Goal: Information Seeking & Learning: Learn about a topic

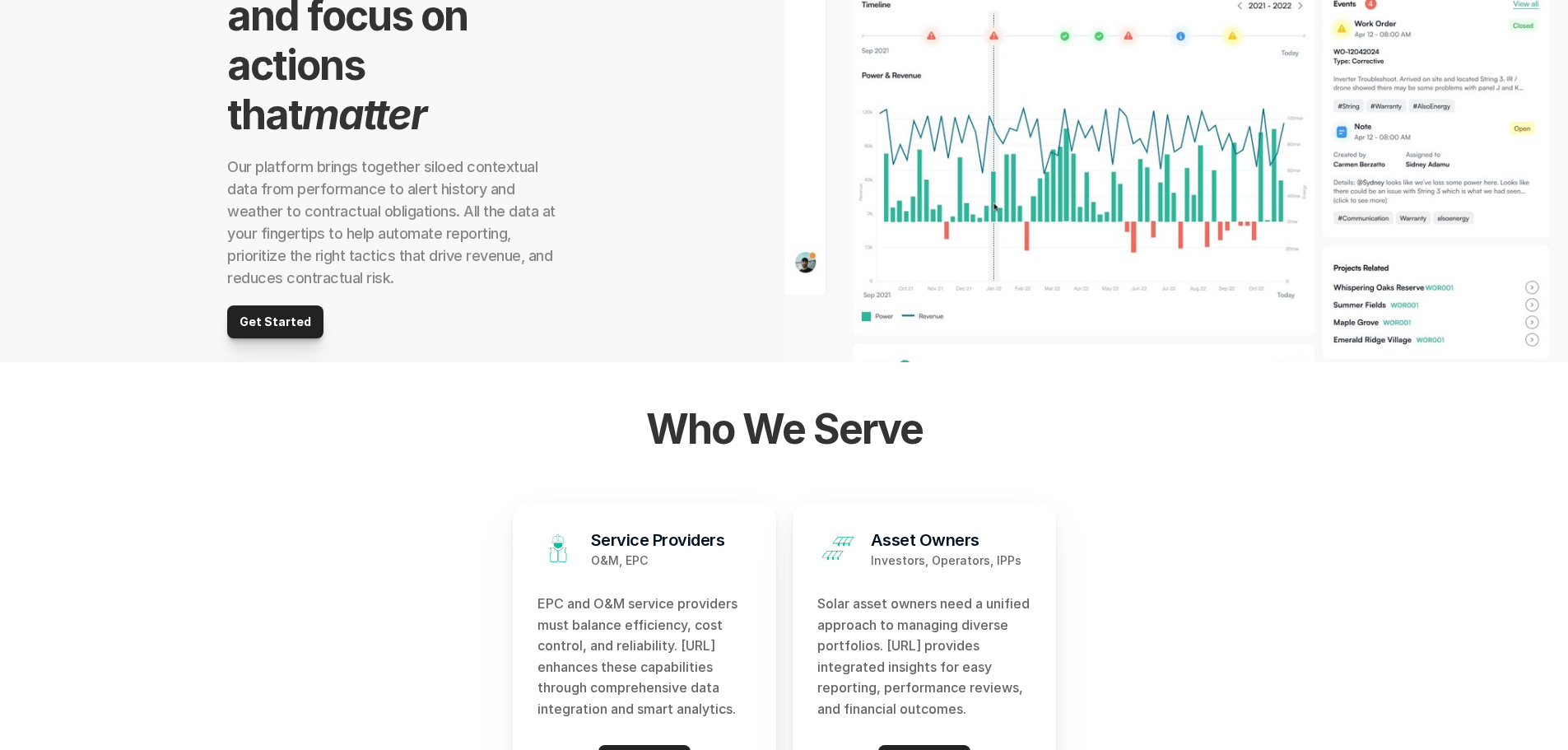
scroll to position [1565, 0]
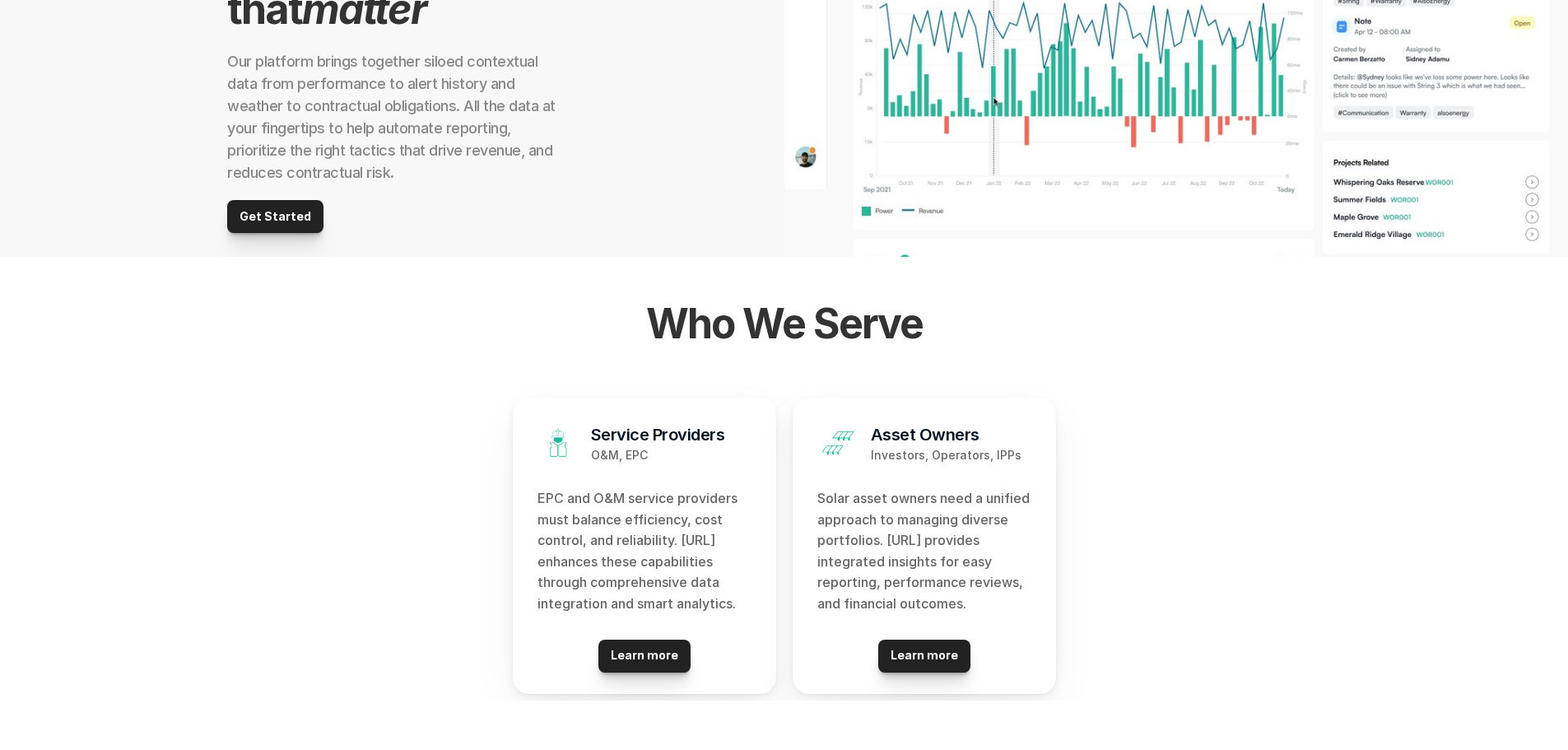
drag, startPoint x: 593, startPoint y: 431, endPoint x: 749, endPoint y: 604, distance: 232.9
click at [749, 604] on div "Service Providers O&M, EPC EPC and O&M service providers must balance efficienc…" at bounding box center [644, 546] width 263 height 296
click at [664, 579] on p "EPC and O&M service providers must balance efficiency, cost control, and reliab…" at bounding box center [644, 552] width 214 height 127
drag, startPoint x: 539, startPoint y: 496, endPoint x: 697, endPoint y: 589, distance: 183.3
click at [740, 615] on div "Service Providers O&M, EPC EPC and O&M service providers must balance efficienc…" at bounding box center [644, 546] width 263 height 296
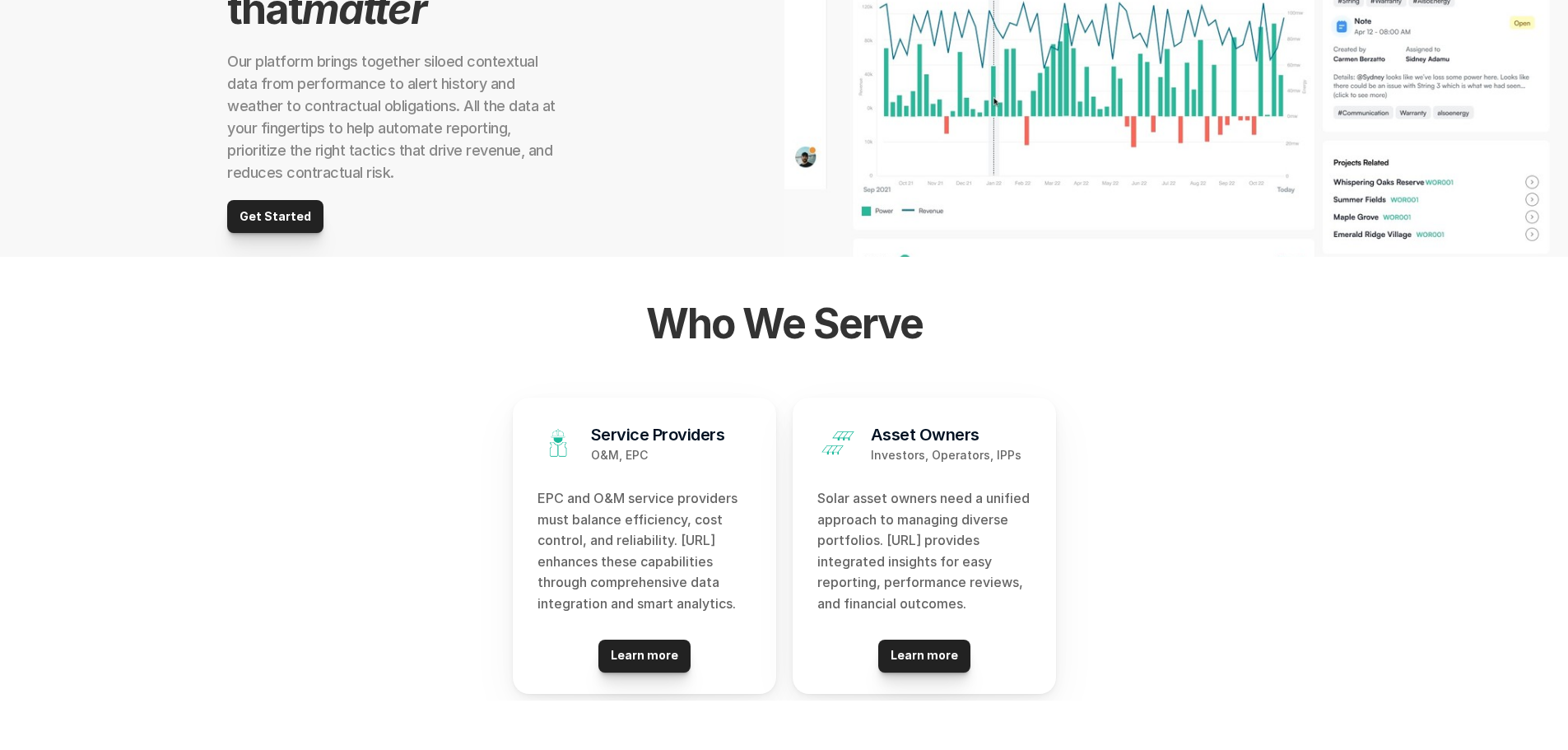
drag, startPoint x: 697, startPoint y: 589, endPoint x: 705, endPoint y: 591, distance: 8.2
click at [698, 589] on p "EPC and O&M service providers must balance efficiency, cost control, and reliab…" at bounding box center [644, 552] width 214 height 127
click at [712, 598] on p "EPC and O&M service providers must balance efficiency, cost control, and reliab…" at bounding box center [644, 552] width 214 height 127
drag, startPoint x: 738, startPoint y: 610, endPoint x: 586, endPoint y: 524, distance: 174.6
click at [492, 462] on div "Service Providers O&M, EPC EPC and O&M service providers must balance efficienc…" at bounding box center [784, 549] width 823 height 303
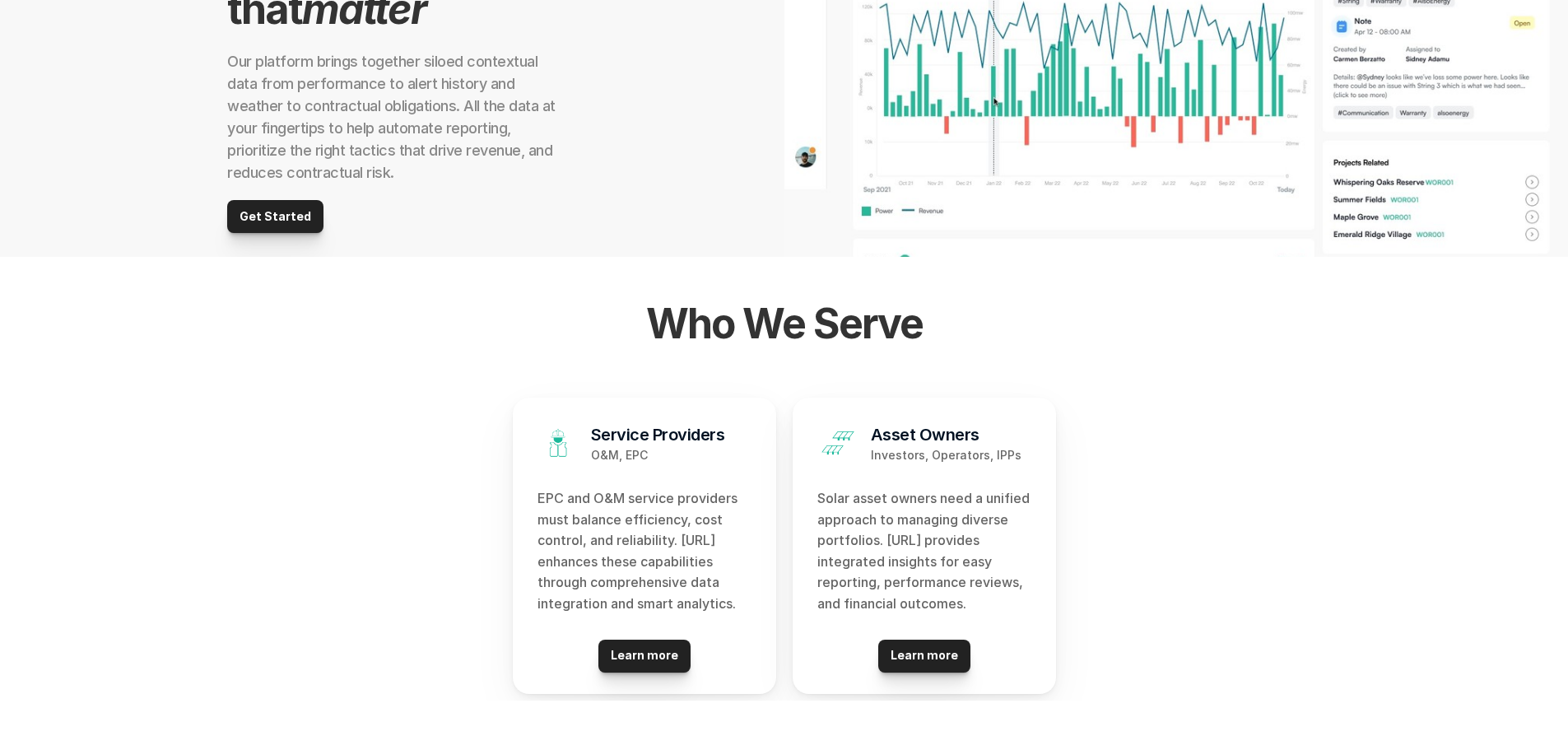
click at [586, 524] on p "EPC and O&M service providers must balance efficiency, cost control, and reliab…" at bounding box center [644, 552] width 214 height 127
click at [677, 503] on p "EPC and O&M service providers must balance efficiency, cost control, and reliab…" at bounding box center [644, 552] width 214 height 127
click at [569, 485] on div "Service Providers O&M, EPC EPC and O&M service providers must balance efficienc…" at bounding box center [644, 546] width 263 height 296
click at [558, 496] on p "EPC and O&M service providers must balance efficiency, cost control, and reliab…" at bounding box center [644, 552] width 214 height 127
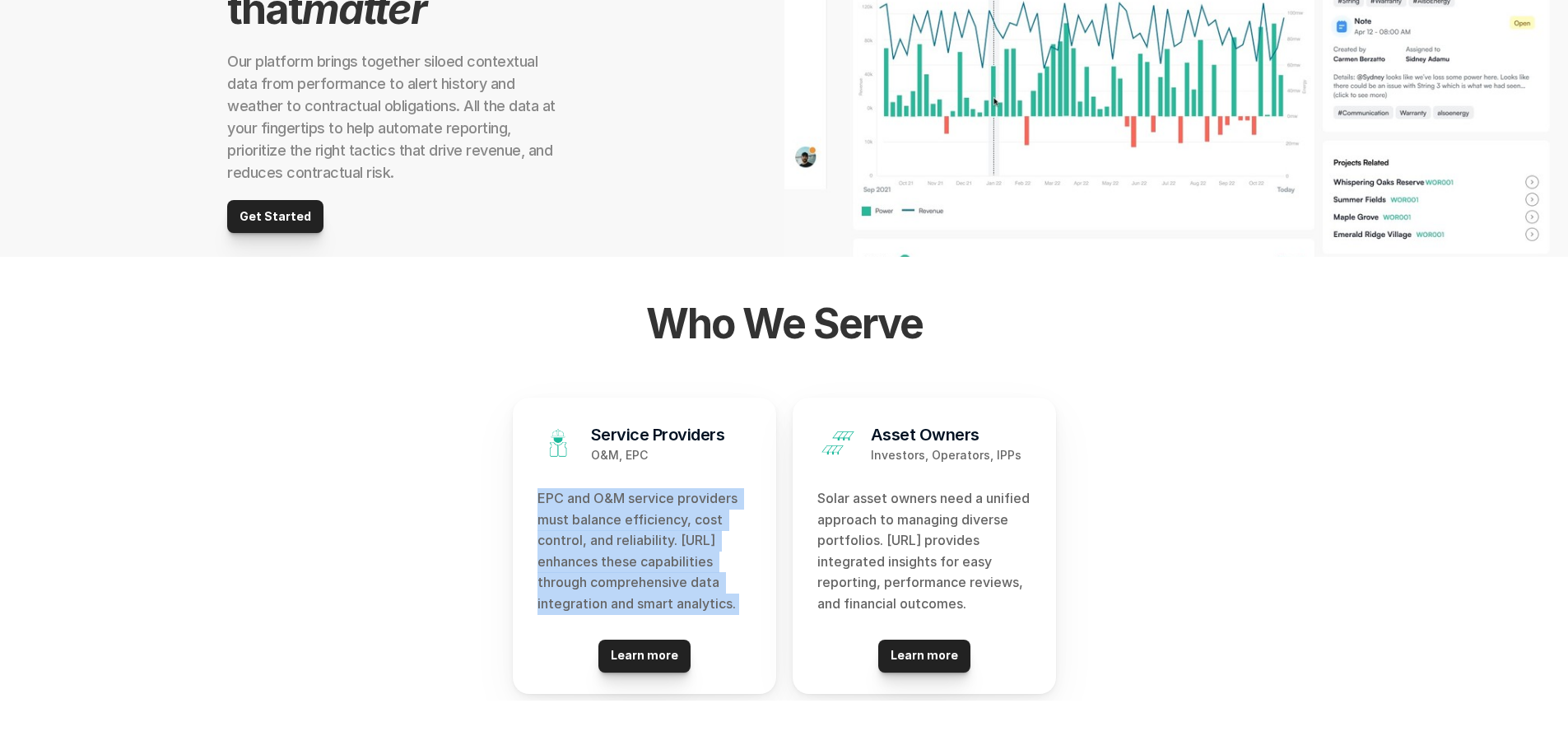
click at [559, 497] on p "EPC and O&M service providers must balance efficiency, cost control, and reliab…" at bounding box center [644, 552] width 214 height 127
click at [604, 509] on p "EPC and O&M service providers must balance efficiency, cost control, and reliab…" at bounding box center [644, 552] width 214 height 127
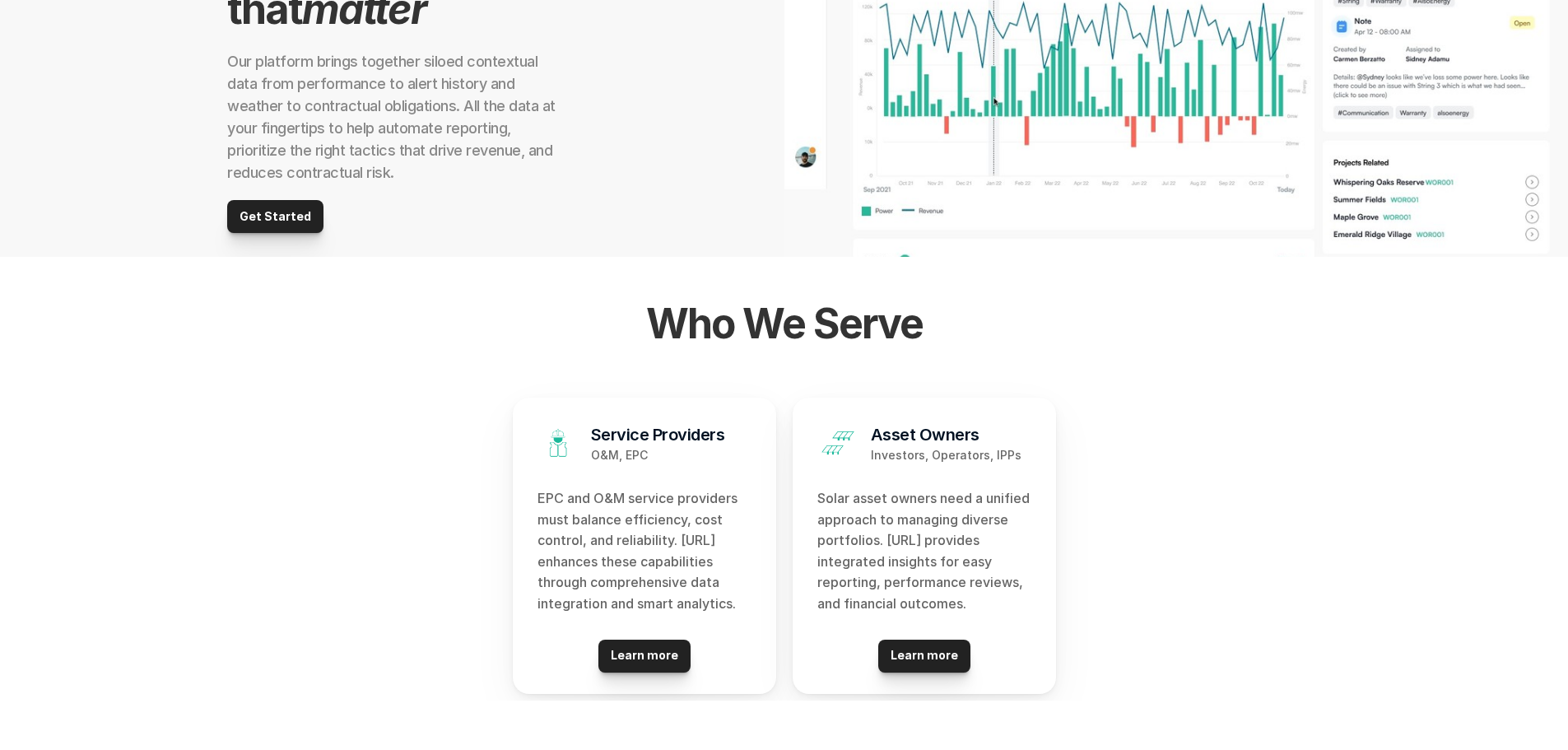
drag, startPoint x: 540, startPoint y: 503, endPoint x: 737, endPoint y: 604, distance: 221.4
click at [737, 604] on p "EPC and O&M service providers must balance efficiency, cost control, and reliab…" at bounding box center [644, 552] width 214 height 127
click at [721, 604] on p "EPC and O&M service providers must balance efficiency, cost control, and reliab…" at bounding box center [644, 552] width 214 height 127
drag, startPoint x: 736, startPoint y: 606, endPoint x: 578, endPoint y: 511, distance: 184.4
click at [529, 483] on div "Service Providers O&M, EPC EPC and O&M service providers must balance efficienc…" at bounding box center [644, 546] width 263 height 296
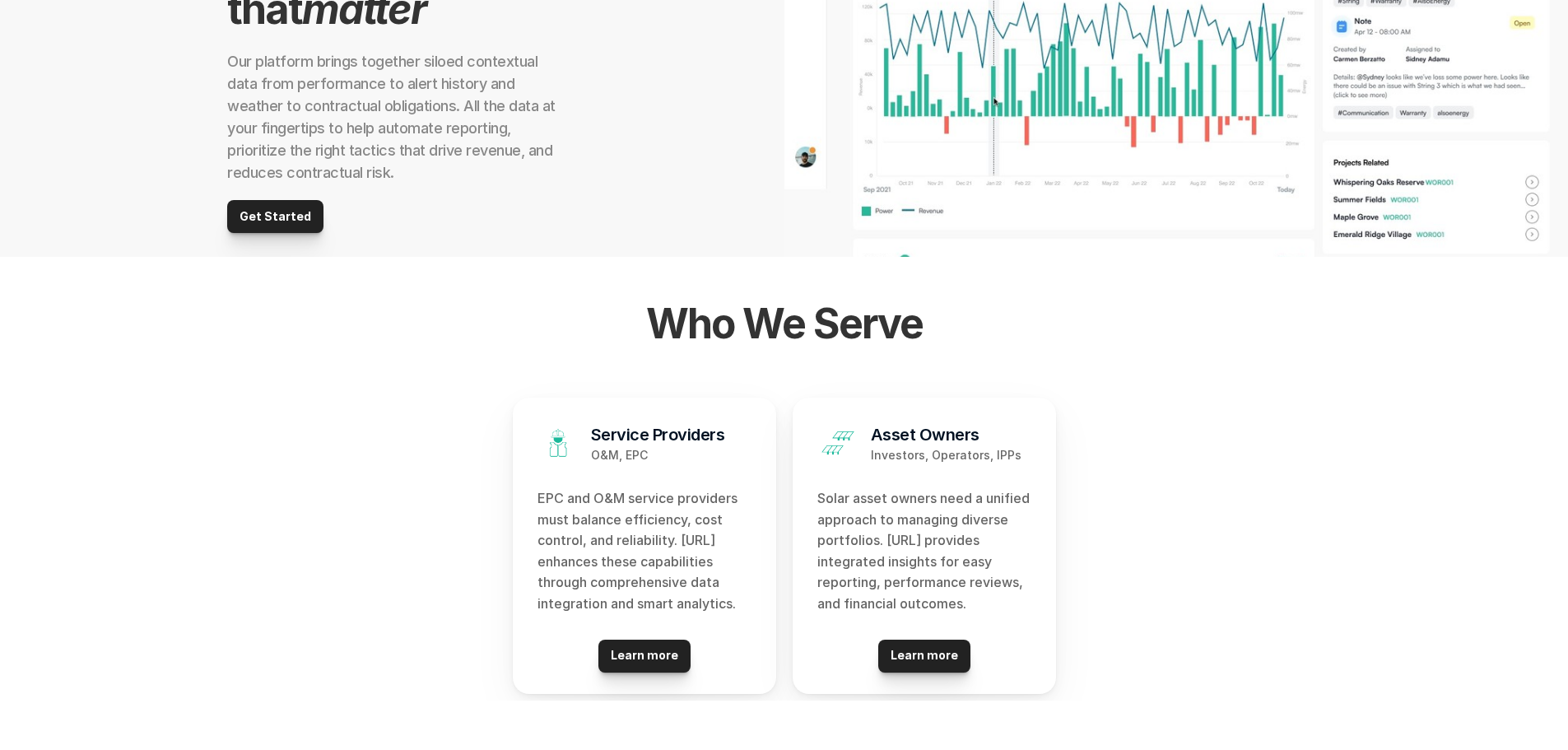
click at [578, 511] on p "EPC and O&M service providers must balance efficiency, cost control, and reliab…" at bounding box center [644, 552] width 214 height 127
drag, startPoint x: 535, startPoint y: 492, endPoint x: 758, endPoint y: 615, distance: 254.7
click at [758, 615] on div "Service Providers O&M, EPC EPC and O&M service providers must balance efficienc…" at bounding box center [644, 546] width 263 height 296
click at [693, 598] on p "EPC and O&M service providers must balance efficiency, cost control, and reliab…" at bounding box center [644, 552] width 214 height 127
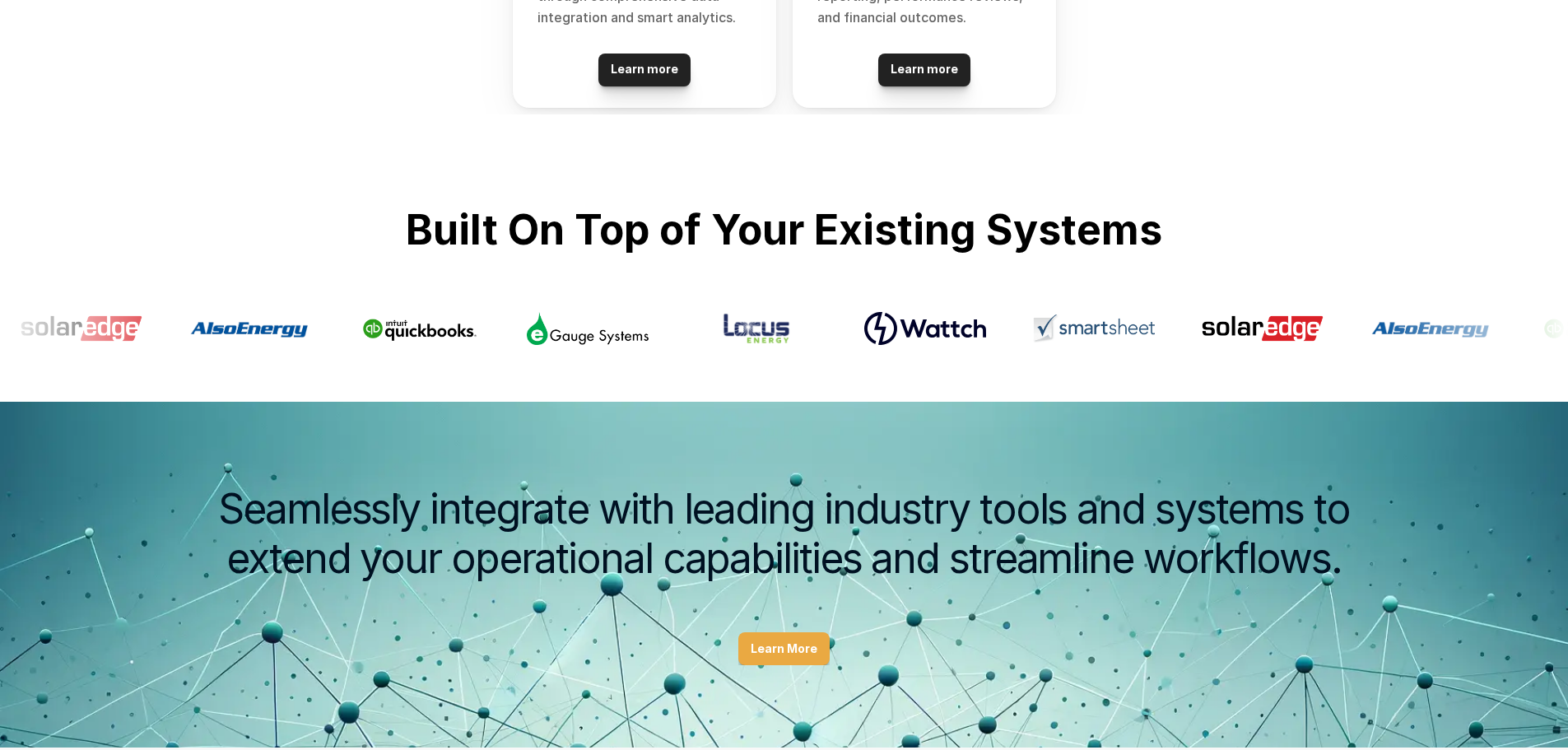
scroll to position [1575, 0]
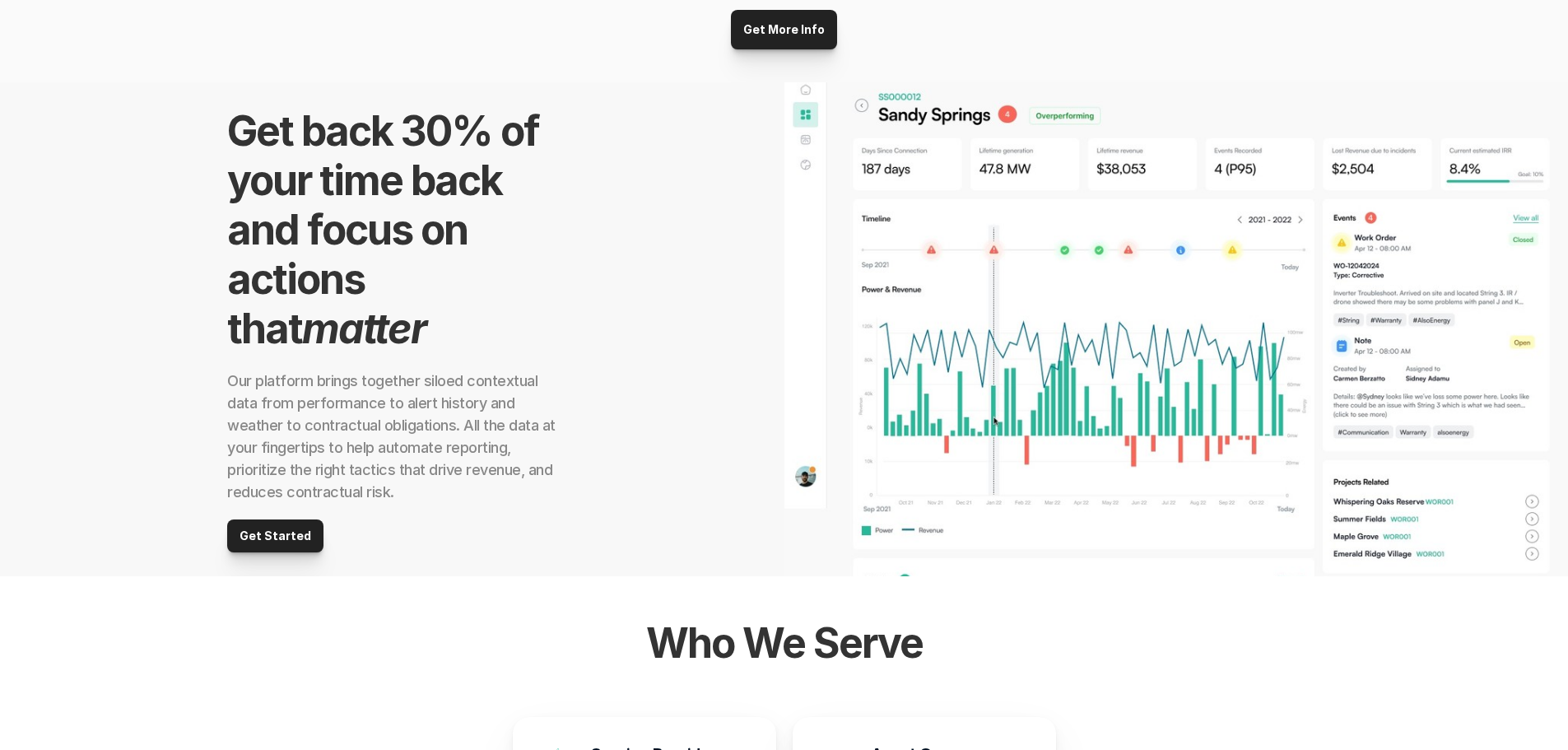
click at [253, 541] on p "Get Started" at bounding box center [275, 537] width 71 height 14
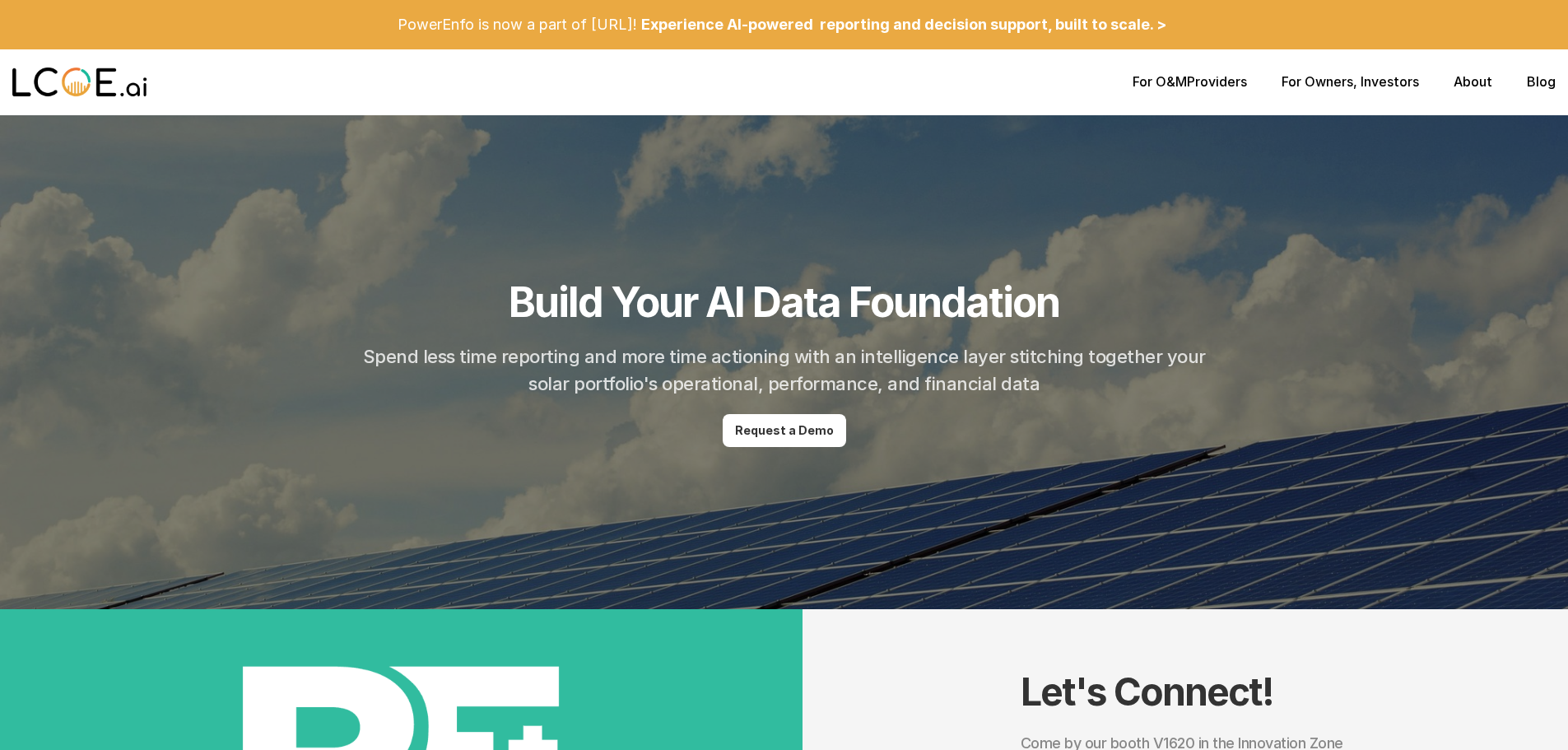
click at [1104, 79] on div at bounding box center [572, 82] width 1120 height 53
click at [1155, 88] on link "For O&M" at bounding box center [1159, 81] width 54 height 16
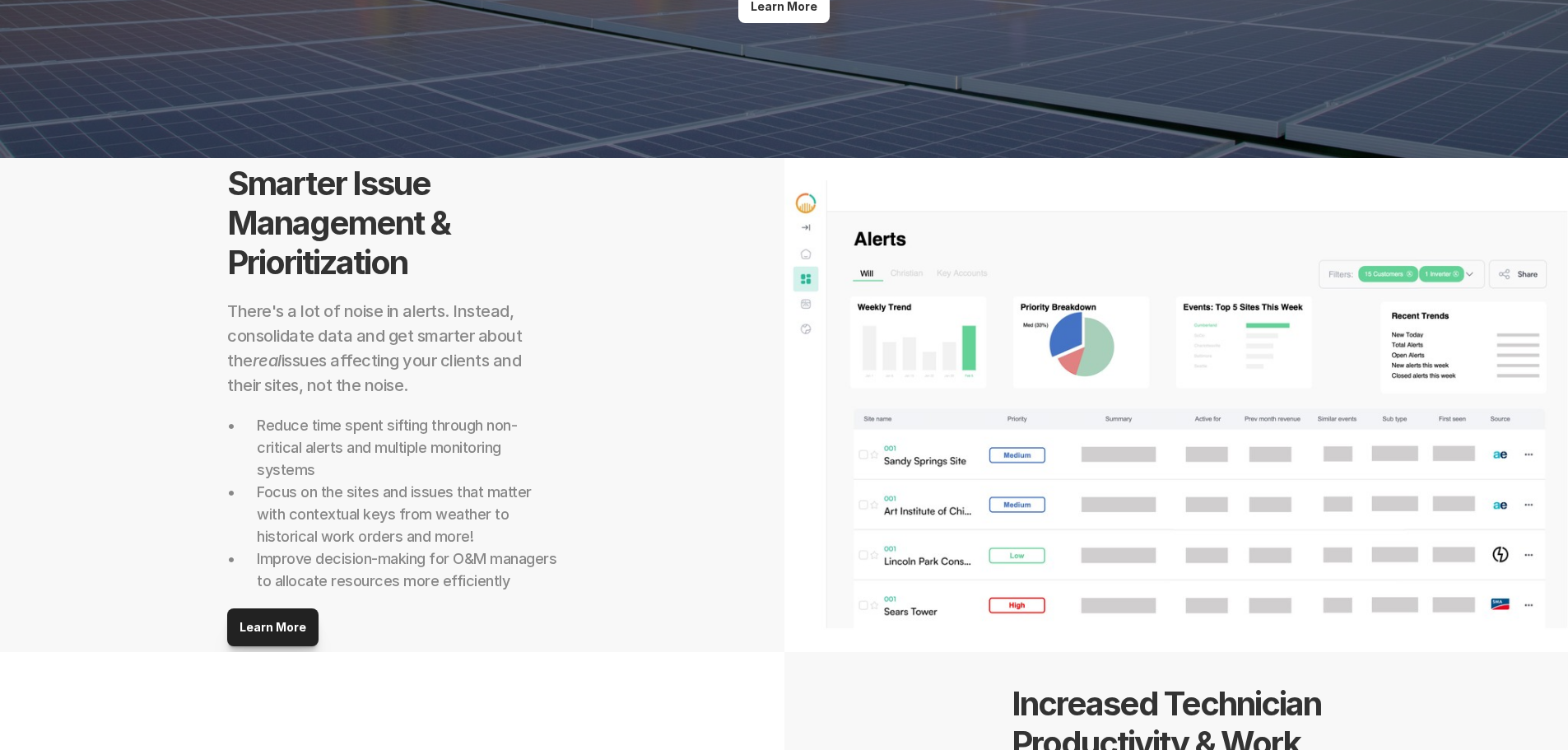
scroll to position [412, 0]
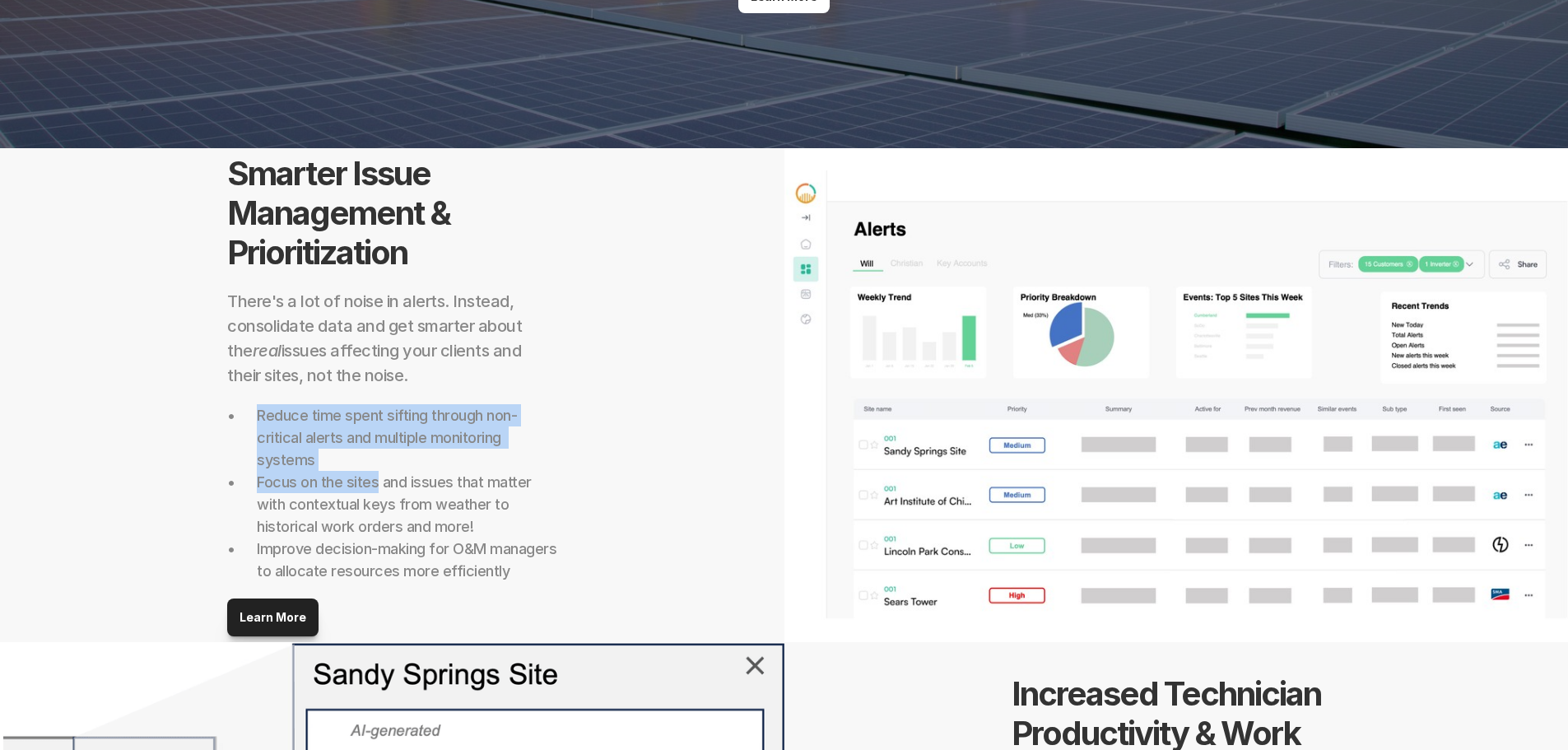
drag, startPoint x: 250, startPoint y: 417, endPoint x: 377, endPoint y: 472, distance: 138.4
click at [377, 472] on ul "Reduce time spent sifting through non-critical alerts and multiple monitoring s…" at bounding box center [392, 493] width 329 height 178
click at [365, 465] on h2 "Reduce time spent sifting through non-critical alerts and multiple monitoring s…" at bounding box center [407, 438] width 300 height 67
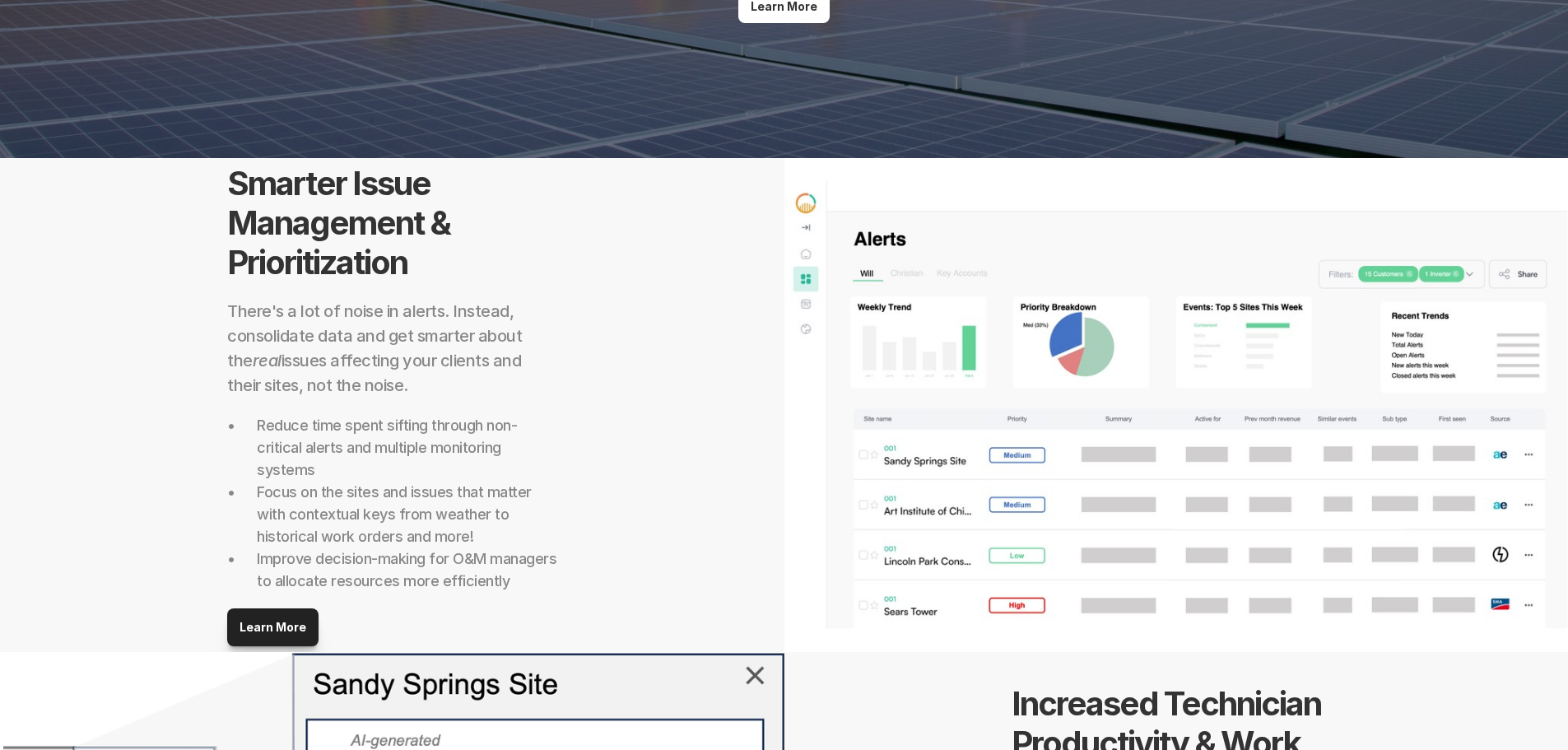
scroll to position [494, 0]
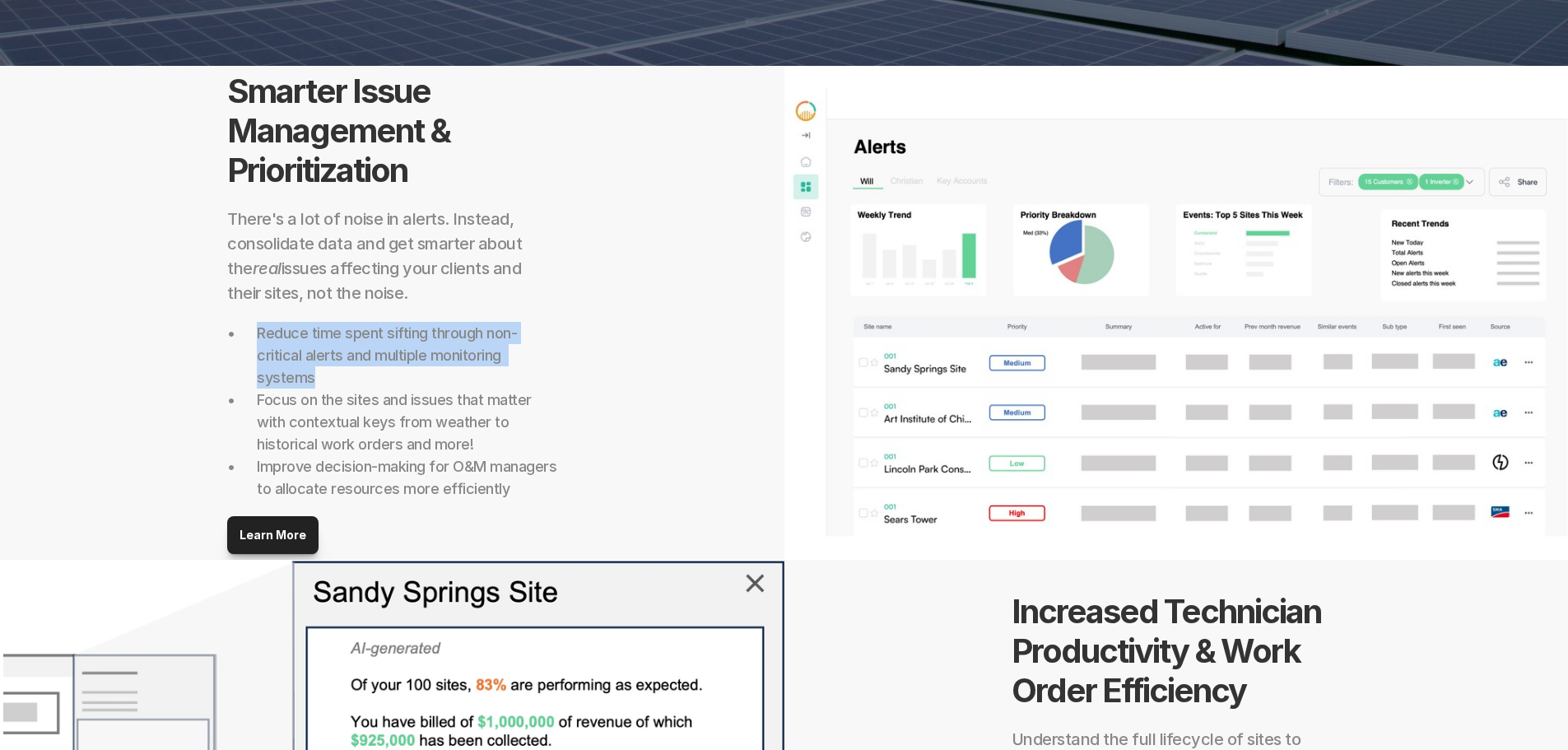
drag, startPoint x: 251, startPoint y: 332, endPoint x: 344, endPoint y: 377, distance: 103.3
click at [344, 377] on ul "Reduce time spent sifting through non-critical alerts and multiple monitoring s…" at bounding box center [392, 411] width 329 height 178
click at [308, 374] on h2 "Reduce time spent sifting through non-critical alerts and multiple monitoring s…" at bounding box center [407, 355] width 300 height 67
drag, startPoint x: 256, startPoint y: 334, endPoint x: 734, endPoint y: 494, distance: 504.1
click at [438, 418] on ul "Reduce time spent sifting through non-critical alerts and multiple monitoring s…" at bounding box center [392, 411] width 329 height 178
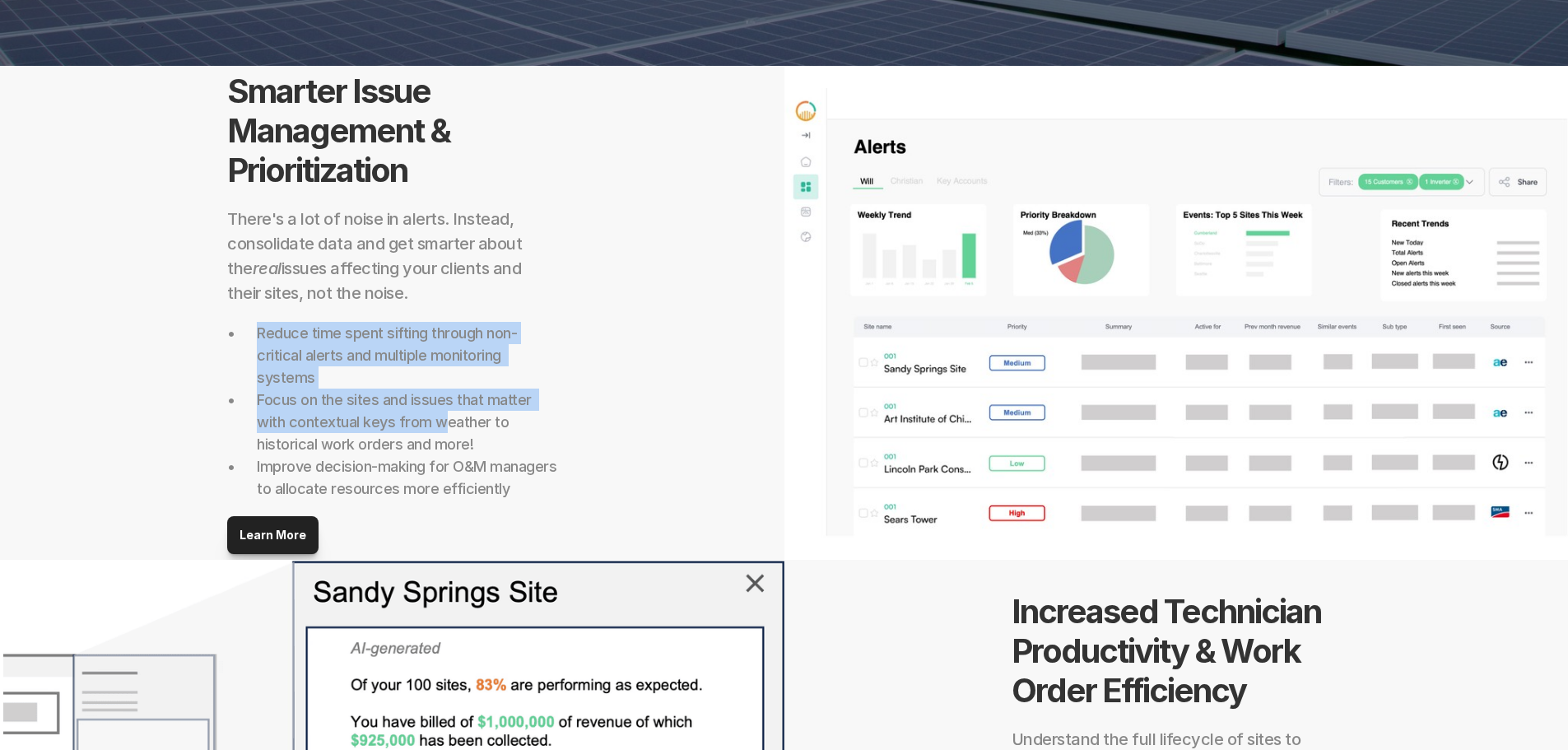
scroll to position [906, 0]
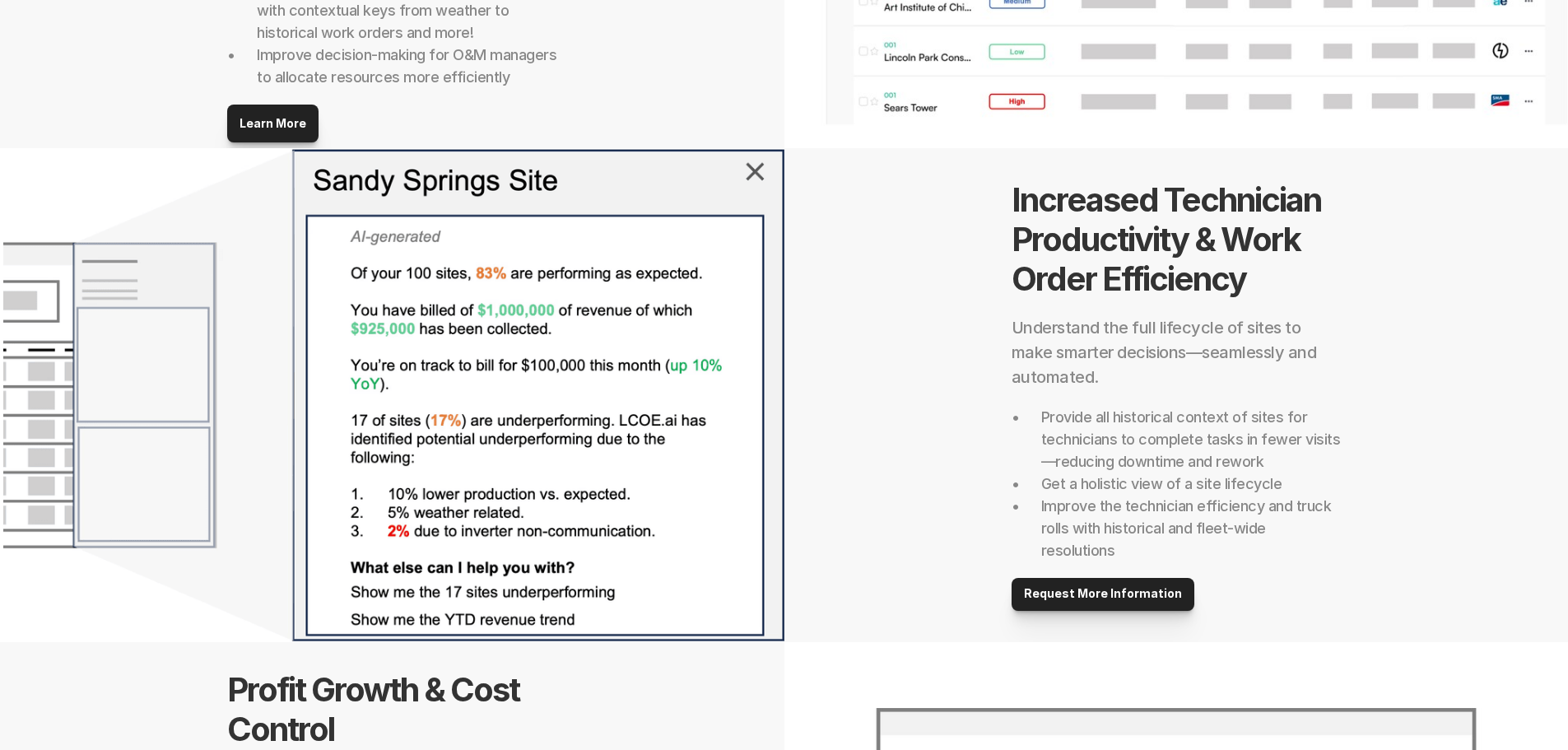
click at [1008, 421] on div "Increased Technician Productivity & Work Order Efficiency Understand the full l…" at bounding box center [1176, 395] width 784 height 494
click at [1119, 429] on h2 "Provide all historical context of sites for technicians to complete tasks in fe…" at bounding box center [1191, 439] width 300 height 67
click at [1171, 467] on h2 "Provide all historical context of sites for technicians to complete tasks in fe…" at bounding box center [1191, 439] width 300 height 67
drag, startPoint x: 1269, startPoint y: 460, endPoint x: 1042, endPoint y: 456, distance: 227.0
click at [1042, 456] on h2 "Provide all historical context of sites for technicians to complete tasks in fe…" at bounding box center [1191, 439] width 300 height 67
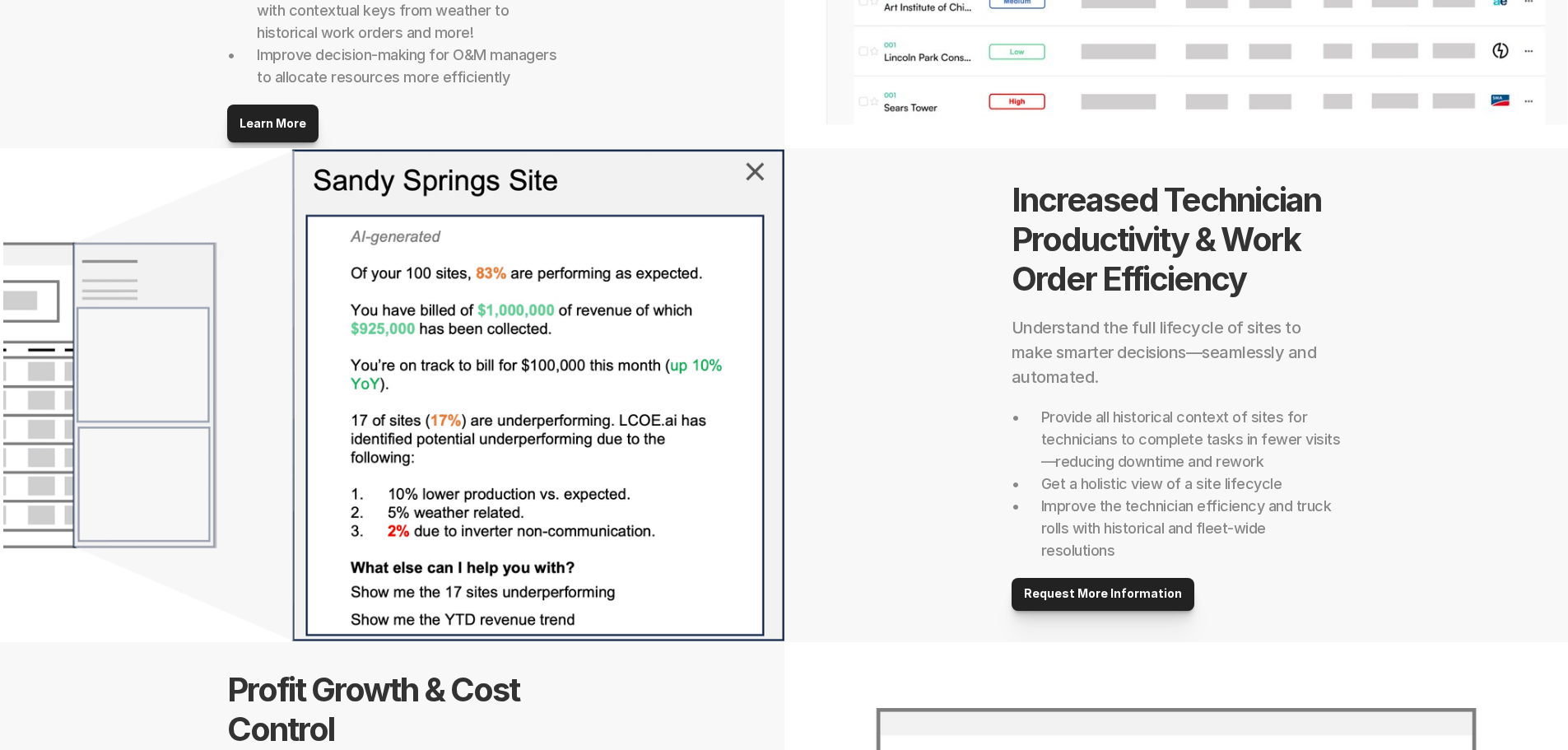
click at [1153, 479] on h2 "Get a holistic view of a site lifecycle" at bounding box center [1191, 483] width 300 height 22
click at [1112, 488] on h2 "Get a holistic view of a site lifecycle" at bounding box center [1191, 483] width 300 height 22
click at [1204, 507] on p "Improve the technician efficiency and truck rolls with historical and fleet-wid…" at bounding box center [1191, 528] width 300 height 67
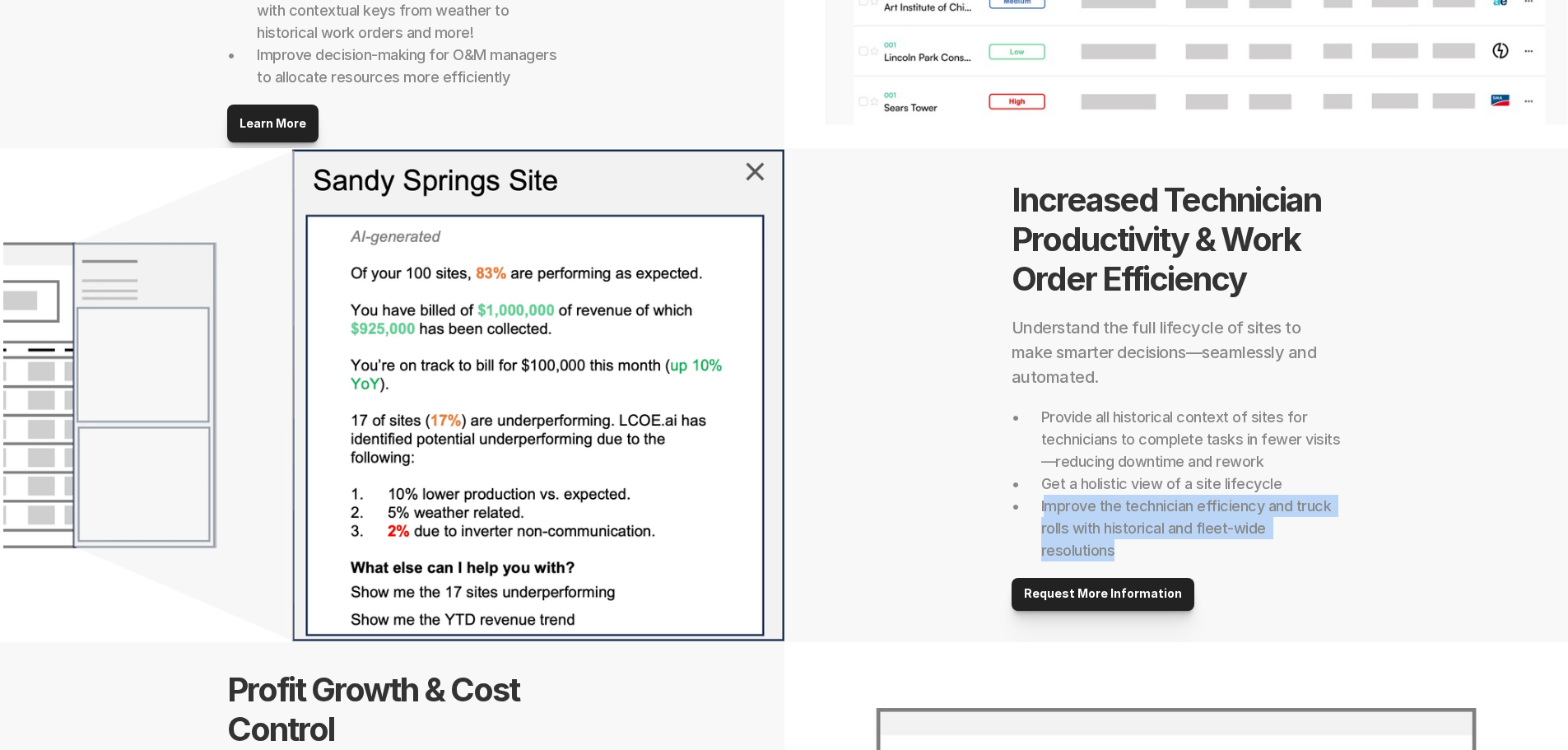
drag, startPoint x: 1116, startPoint y: 546, endPoint x: 1045, endPoint y: 504, distance: 82.5
click at [1045, 504] on p "Improve the technician efficiency and truck rolls with historical and fleet-wid…" at bounding box center [1191, 528] width 300 height 67
click at [1067, 514] on p "Improve the technician efficiency and truck rolls with historical and fleet-wid…" at bounding box center [1191, 528] width 300 height 67
drag, startPoint x: 1040, startPoint y: 504, endPoint x: 1090, endPoint y: 545, distance: 64.7
click at [1123, 555] on p "Improve the technician efficiency and truck rolls with historical and fleet-wid…" at bounding box center [1191, 528] width 300 height 67
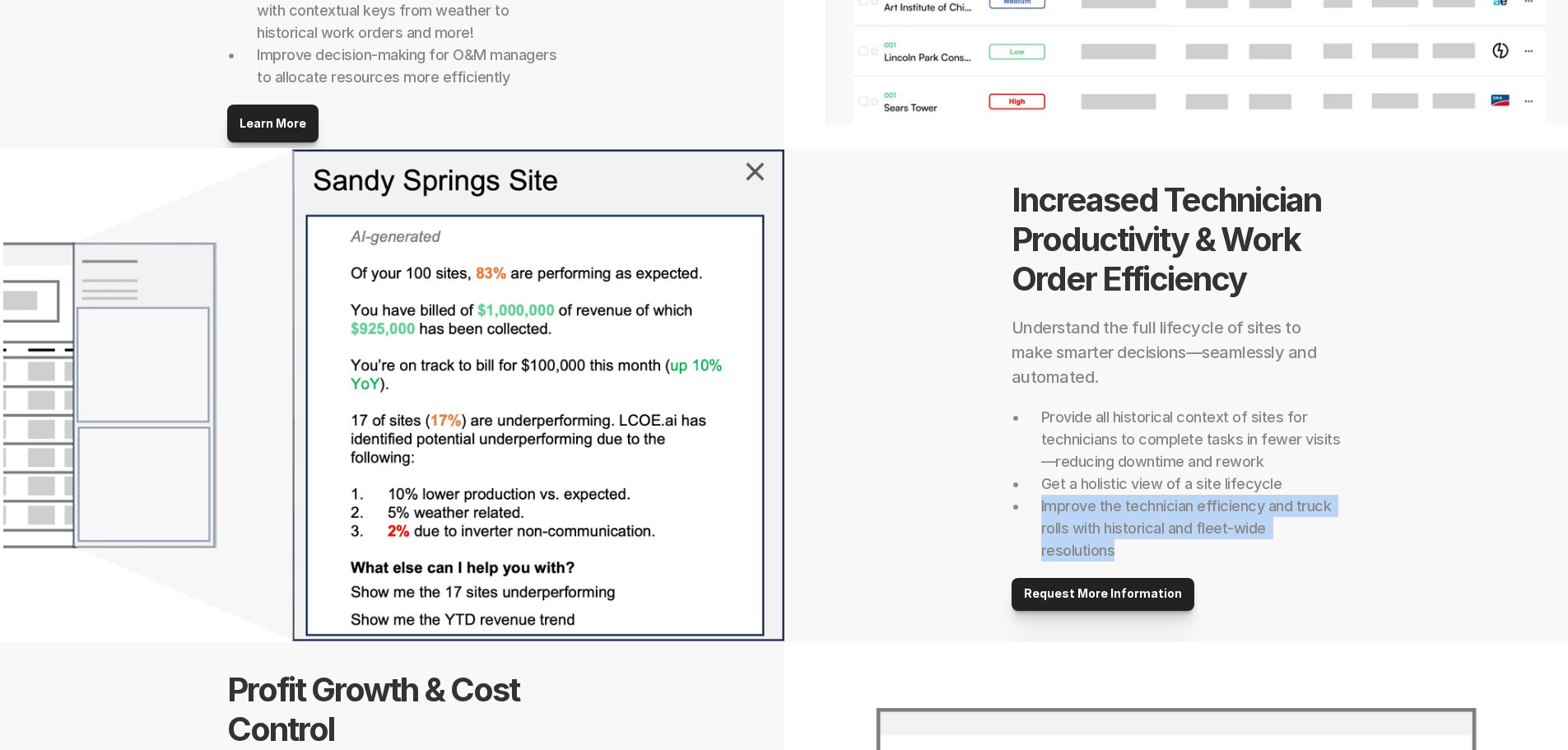
click at [1087, 544] on p "Improve the technician efficiency and truck rolls with historical and fleet-wid…" at bounding box center [1191, 528] width 300 height 67
click at [1108, 546] on p "Improve the technician efficiency and truck rolls with historical and fleet-wid…" at bounding box center [1191, 528] width 300 height 67
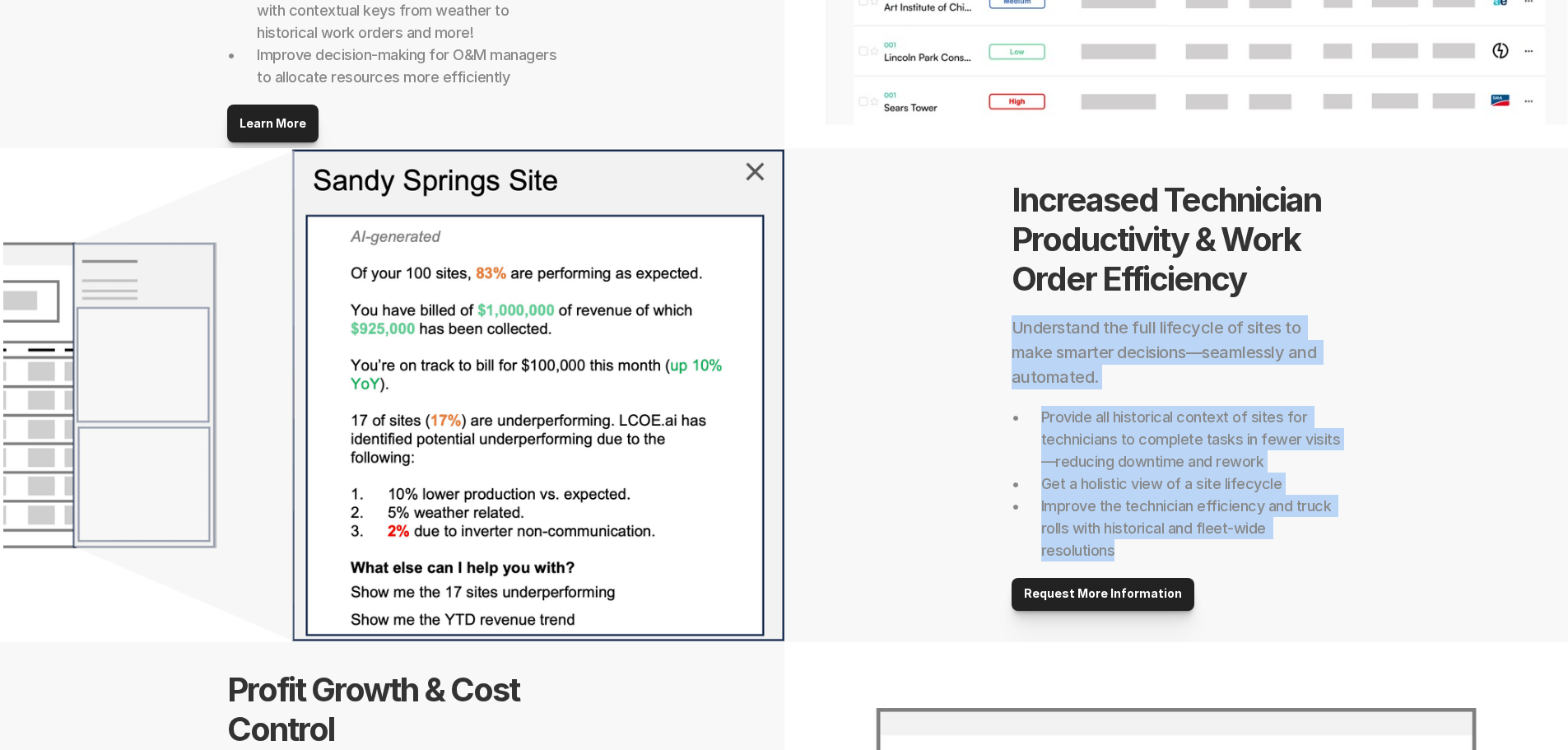
drag, startPoint x: 1116, startPoint y: 552, endPoint x: 1000, endPoint y: 331, distance: 249.6
click at [1000, 331] on div "Increased Technician Productivity & Work Order Efficiency Understand the full l…" at bounding box center [1176, 395] width 784 height 494
click at [1049, 354] on h2 "Understand the full lifecycle of sites to make smarter decisions—seamlessly and…" at bounding box center [1176, 352] width 329 height 74
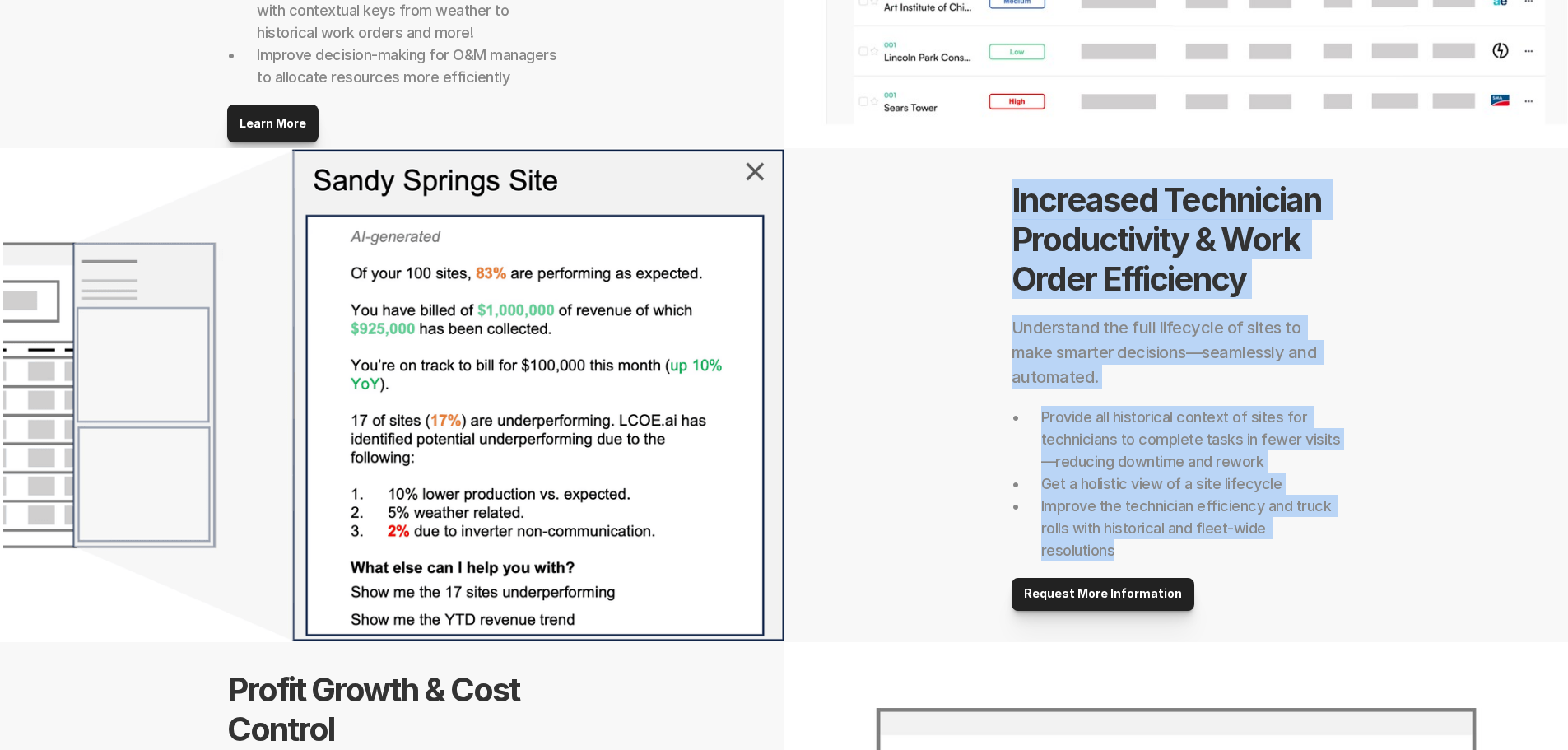
drag, startPoint x: 1002, startPoint y: 192, endPoint x: 1220, endPoint y: 547, distance: 416.6
click at [1220, 547] on div "Increased Technician Productivity & Work Order Efficiency Understand the full l…" at bounding box center [1176, 395] width 784 height 494
click at [1148, 535] on p "Improve the technician efficiency and truck rolls with historical and fleet-wid…" at bounding box center [1191, 528] width 300 height 67
drag, startPoint x: 1122, startPoint y: 553, endPoint x: 1001, endPoint y: 195, distance: 377.9
click at [1001, 195] on div "Increased Technician Productivity & Work Order Efficiency Understand the full l…" at bounding box center [1176, 395] width 784 height 494
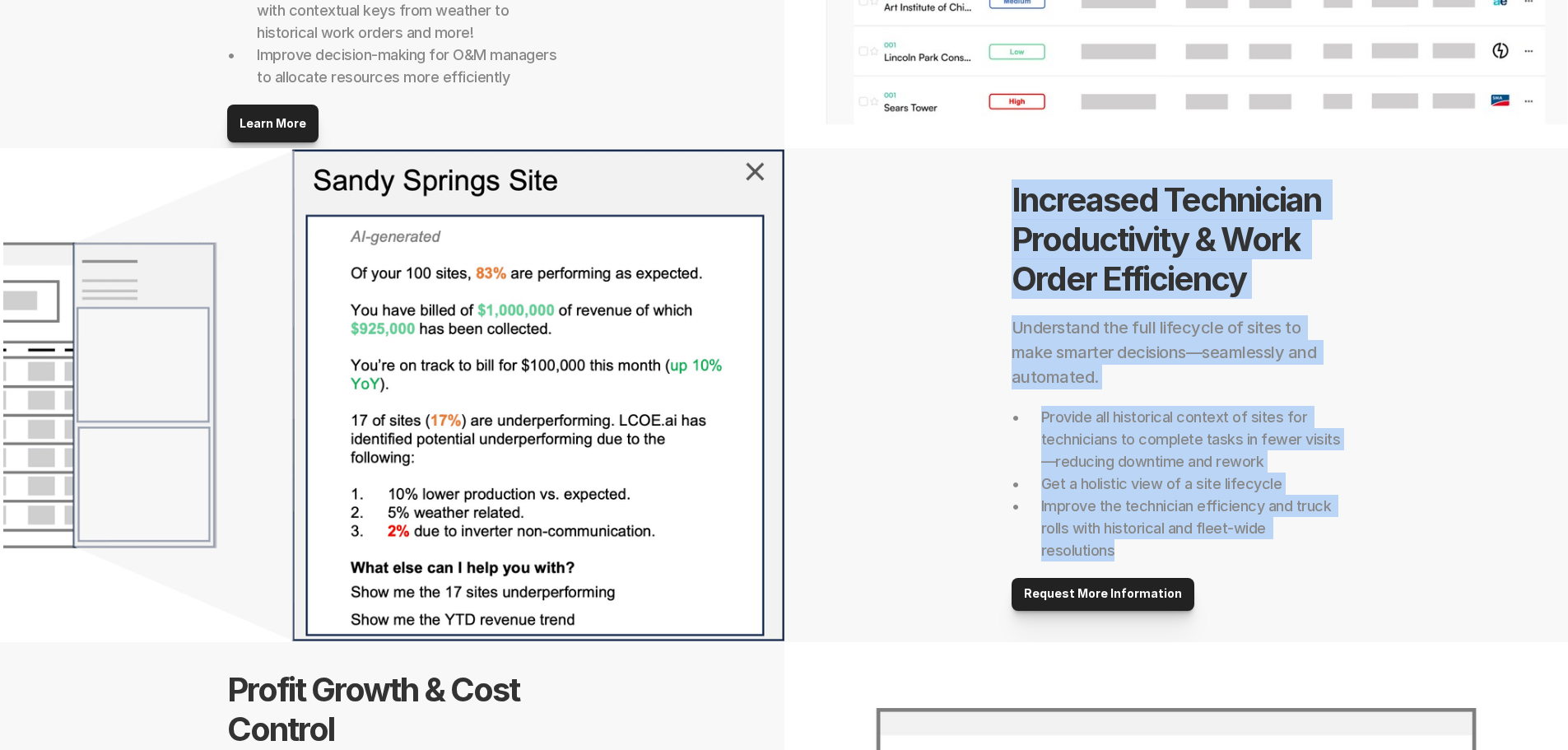
click at [1049, 284] on h1 "Increased Technician Productivity & Work Order Efficiency" at bounding box center [1176, 239] width 329 height 119
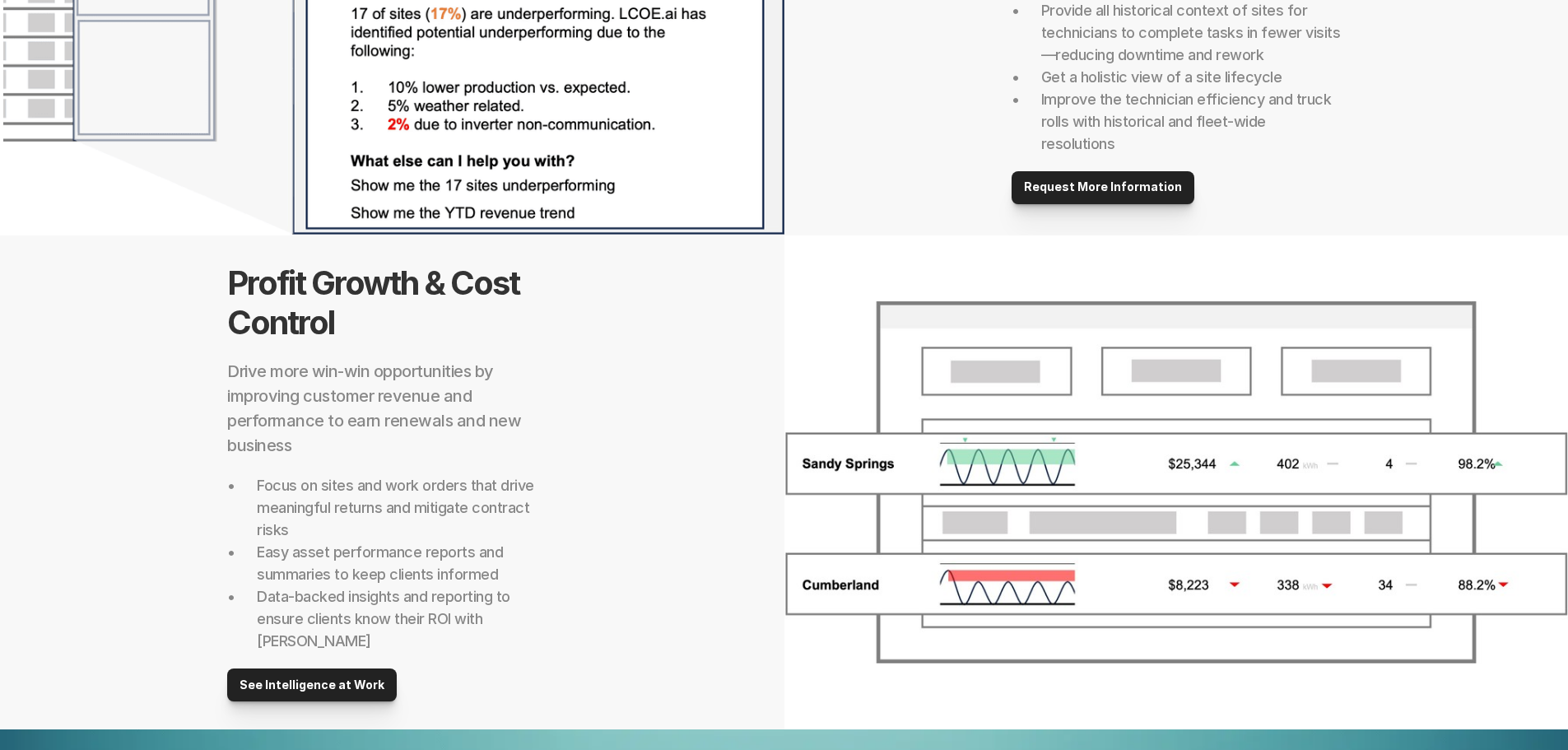
scroll to position [1318, 0]
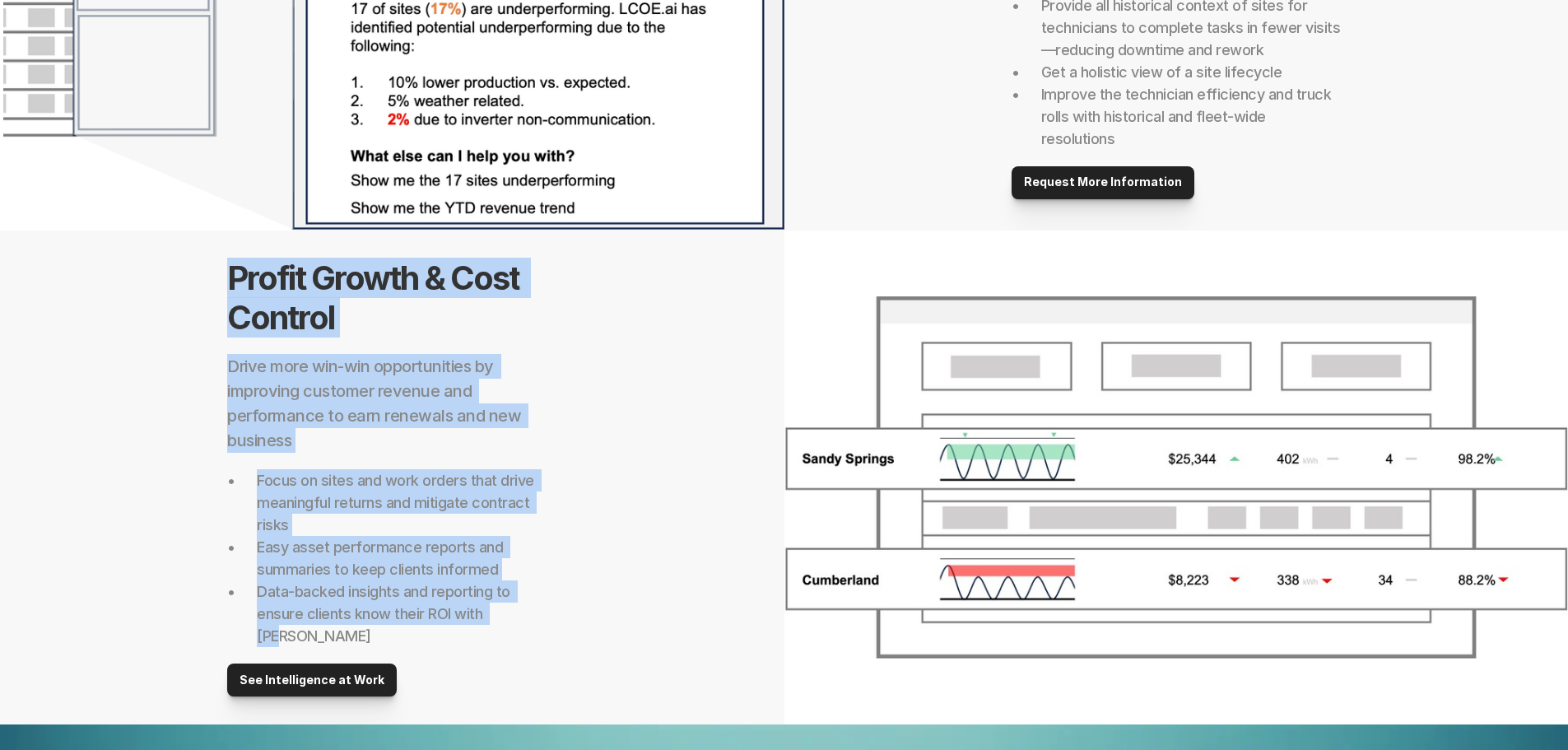
drag, startPoint x: 395, startPoint y: 497, endPoint x: 555, endPoint y: 627, distance: 206.2
click at [558, 629] on div "Profit Growth & Cost Control Drive more win-win opportunities by improving cust…" at bounding box center [392, 477] width 784 height 494
click at [532, 621] on p "Data-backed insights and reporting to ensure clients know their ROI with [PERSO…" at bounding box center [407, 613] width 300 height 67
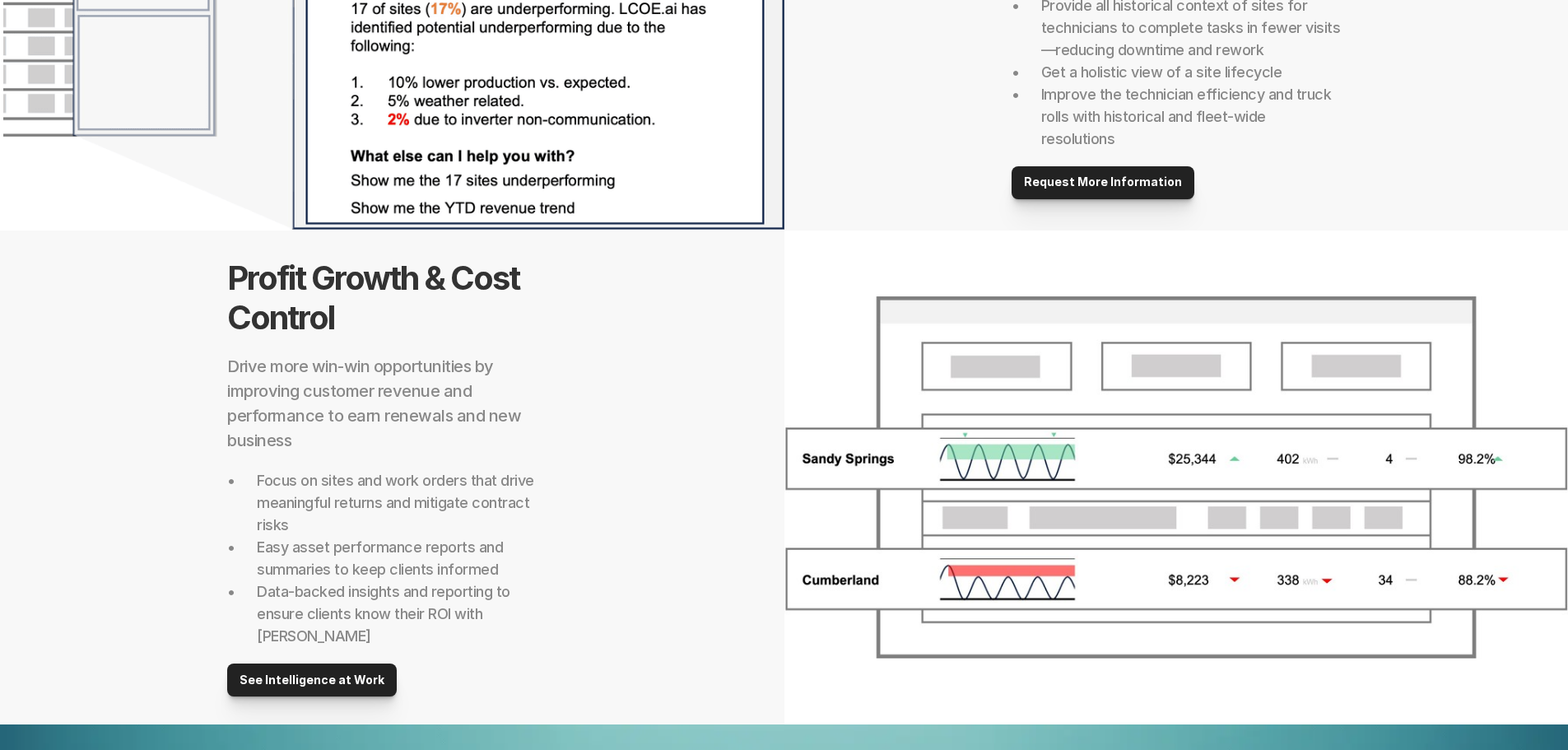
click at [371, 508] on h2 "Focus on sites and work orders that drive meaningful returns and mitigate contr…" at bounding box center [407, 503] width 300 height 67
click at [336, 506] on h2 "Focus on sites and work orders that drive meaningful returns and mitigate contr…" at bounding box center [407, 503] width 300 height 67
click at [301, 509] on h2 "Focus on sites and work orders that drive meaningful returns and mitigate contr…" at bounding box center [407, 503] width 300 height 67
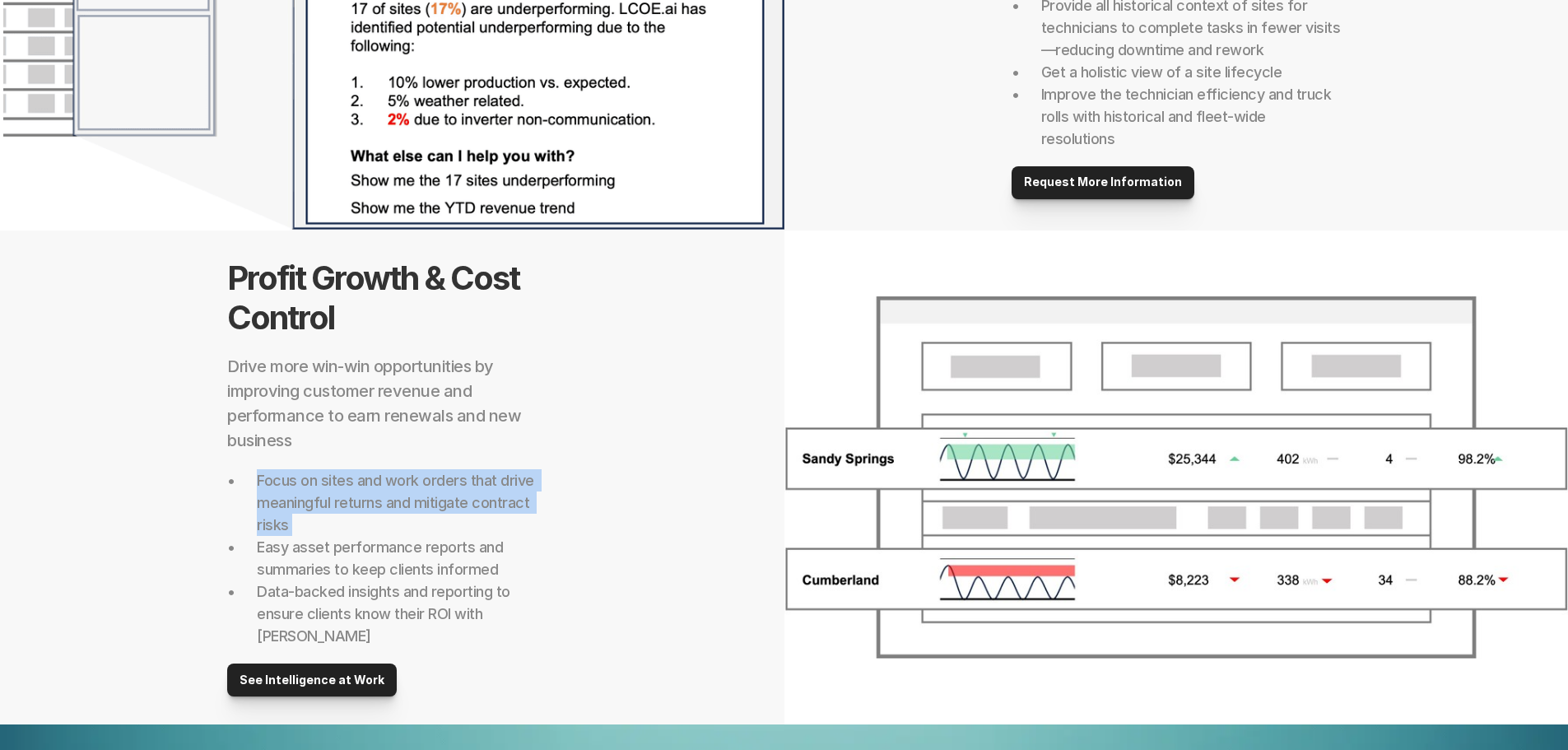
click at [301, 509] on h2 "Focus on sites and work orders that drive meaningful returns and mitigate contr…" at bounding box center [407, 503] width 300 height 67
click at [290, 513] on h2 "Focus on sites and work orders that drive meaningful returns and mitigate contr…" at bounding box center [407, 503] width 300 height 67
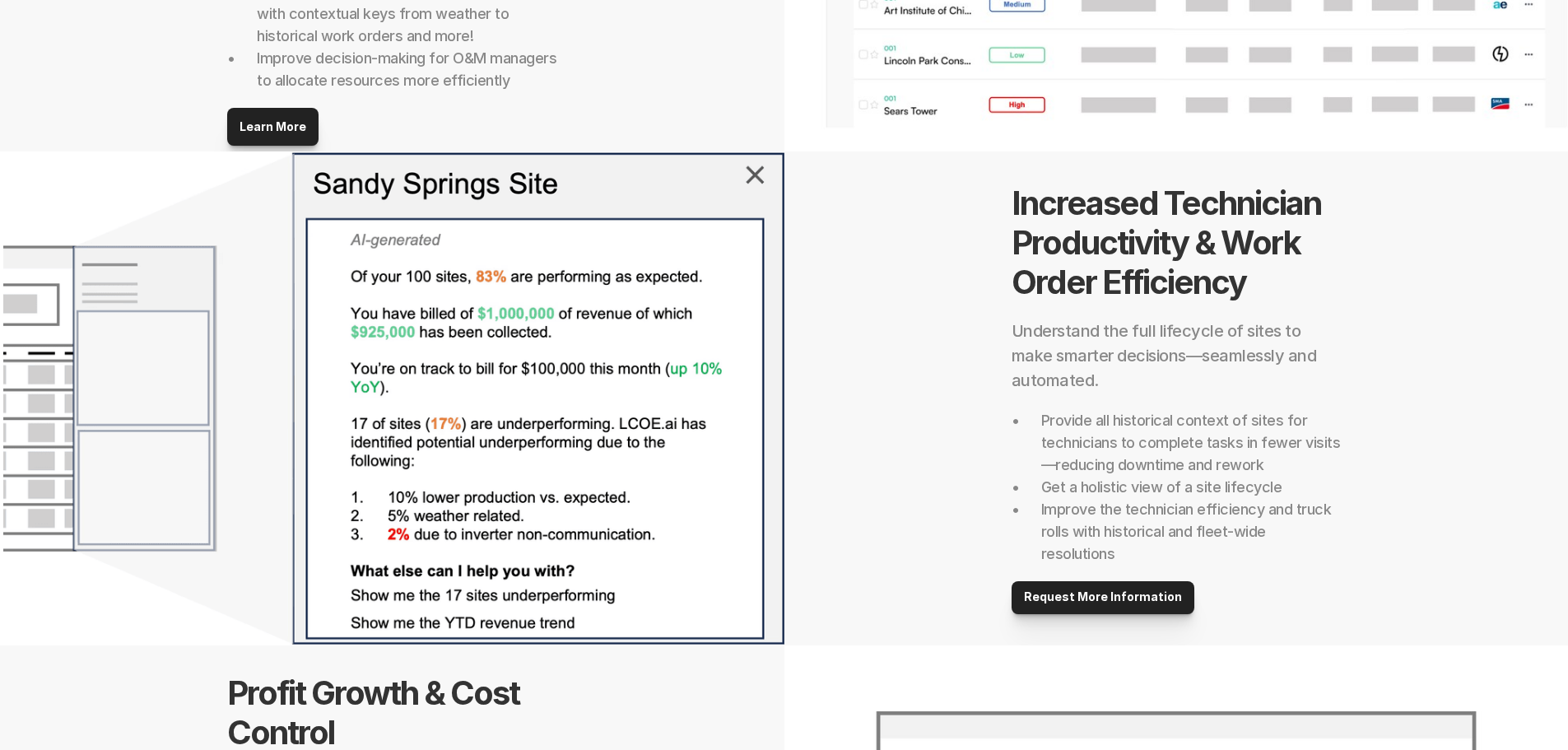
scroll to position [659, 0]
